Goal: Navigation & Orientation: Find specific page/section

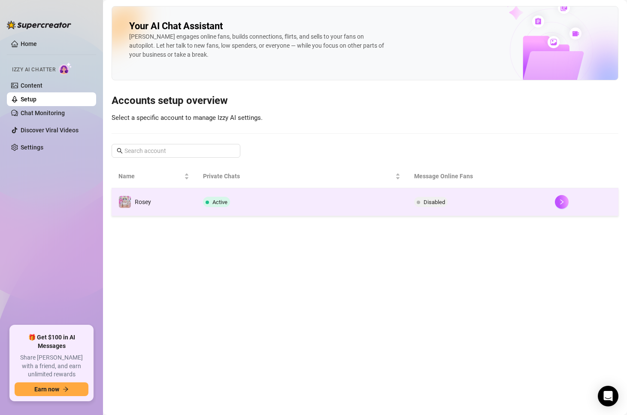
click at [312, 193] on td "Active" at bounding box center [301, 202] width 211 height 28
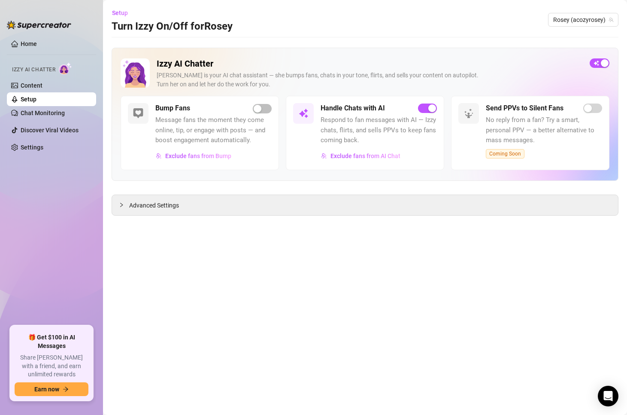
click at [381, 133] on span "Respond to fan messages with AI — Izzy chats, flirts, and sells PPVs to keep fa…" at bounding box center [379, 130] width 116 height 30
click at [245, 208] on div "Advanced Settings" at bounding box center [365, 205] width 506 height 20
click at [130, 206] on span "Advanced Settings" at bounding box center [154, 204] width 50 height 9
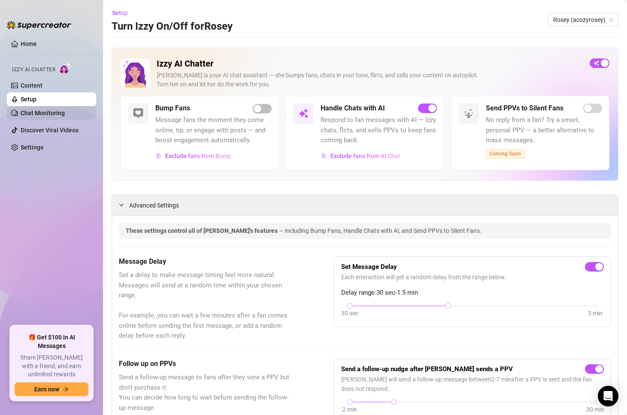
click at [52, 112] on link "Chat Monitoring" at bounding box center [43, 112] width 44 height 7
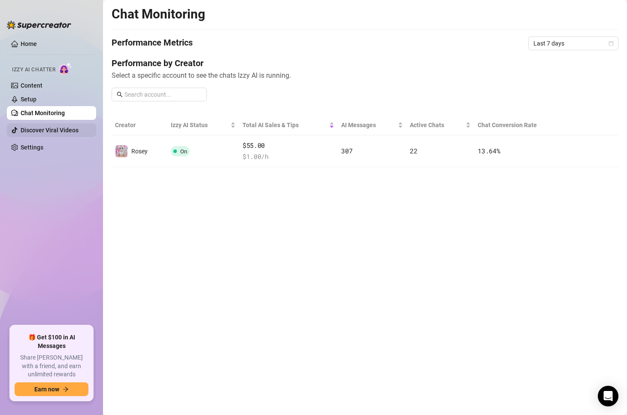
click at [50, 127] on link "Discover Viral Videos" at bounding box center [50, 130] width 58 height 7
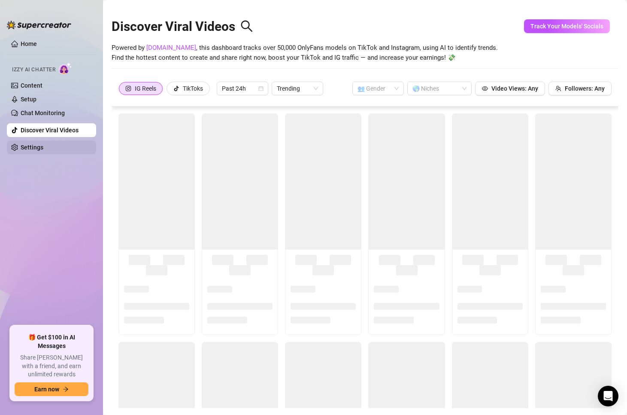
click at [43, 144] on link "Settings" at bounding box center [32, 147] width 23 height 7
